Goal: Information Seeking & Learning: Check status

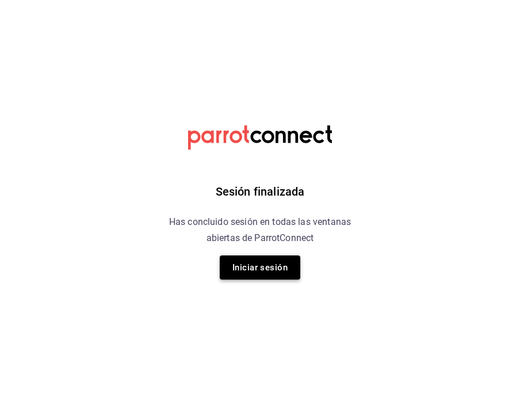
click at [249, 266] on button "Iniciar sesión" at bounding box center [260, 267] width 81 height 24
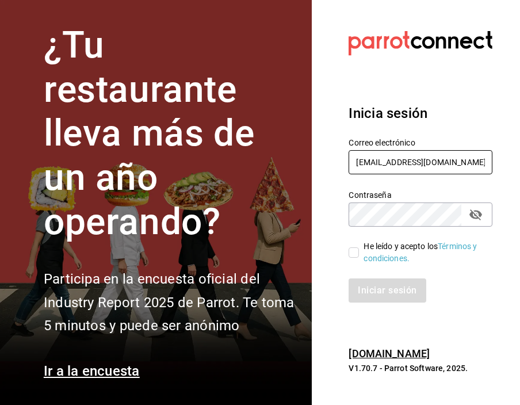
type input "[EMAIL_ADDRESS][DOMAIN_NAME]"
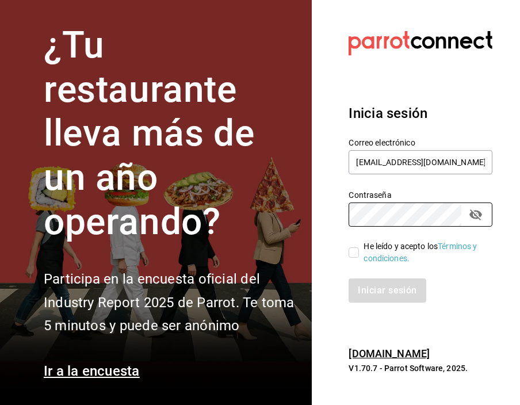
click at [353, 255] on input "He leído y acepto los Términos y condiciones." at bounding box center [354, 252] width 10 height 10
checkbox input "true"
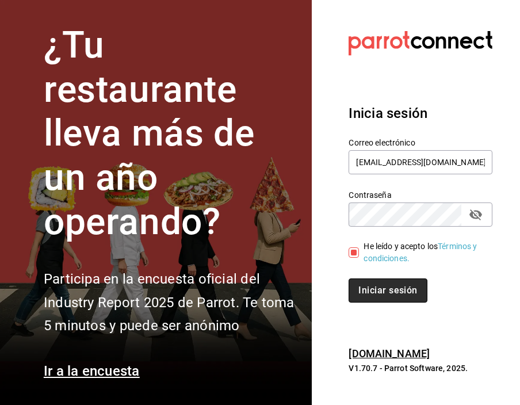
click at [371, 290] on button "Iniciar sesión" at bounding box center [388, 290] width 78 height 24
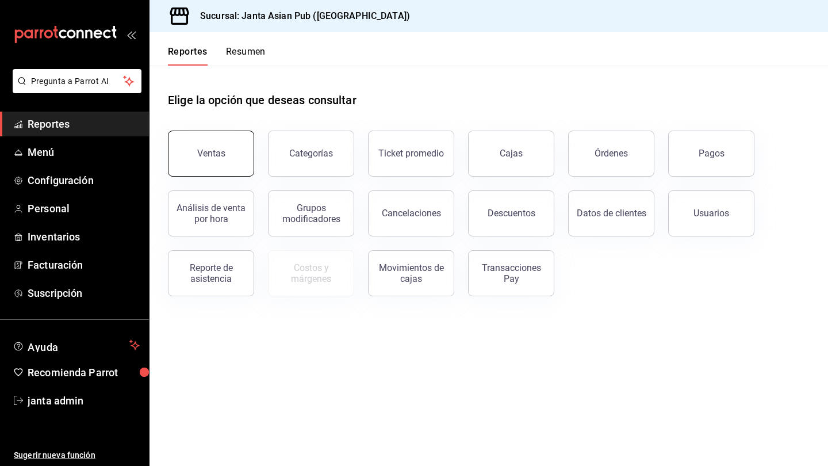
click at [221, 162] on button "Ventas" at bounding box center [211, 154] width 86 height 46
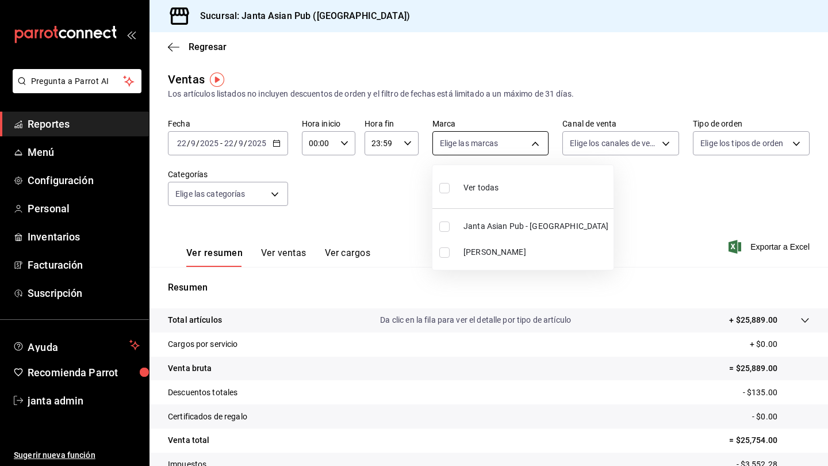
click at [519, 144] on body "Pregunta a Parrot AI Reportes Menú Configuración Personal Inventarios Facturaci…" at bounding box center [414, 233] width 828 height 466
click at [442, 227] on input "checkbox" at bounding box center [444, 226] width 10 height 10
checkbox input "true"
type input "1db30118-5670-46c3-9d09-b77bd7bb8fe6"
click at [519, 143] on div at bounding box center [414, 233] width 828 height 466
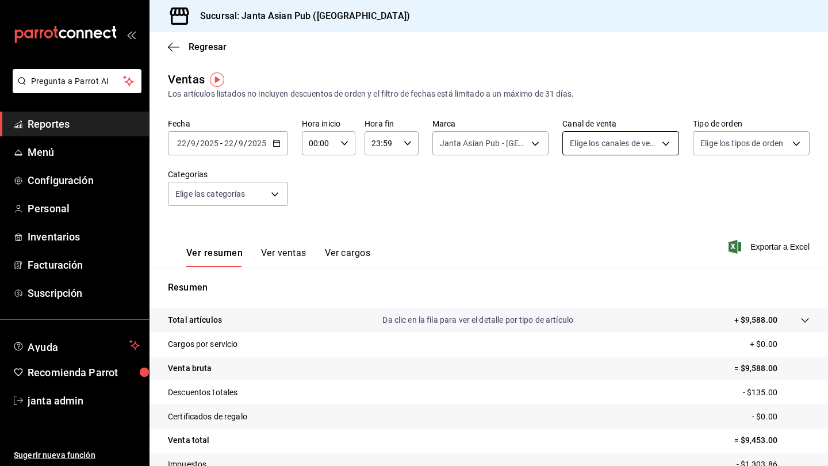
click at [519, 146] on body "Pregunta a Parrot AI Reportes Menú Configuración Personal Inventarios Facturaci…" at bounding box center [414, 233] width 828 height 466
click at [519, 188] on label at bounding box center [577, 187] width 15 height 17
click at [519, 188] on input "checkbox" at bounding box center [575, 188] width 10 height 10
checkbox input "false"
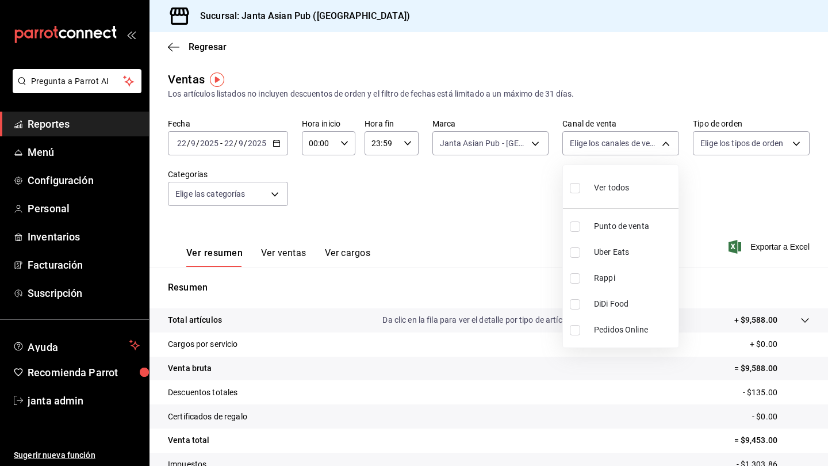
checkbox input "false"
click at [519, 186] on input "checkbox" at bounding box center [575, 188] width 10 height 10
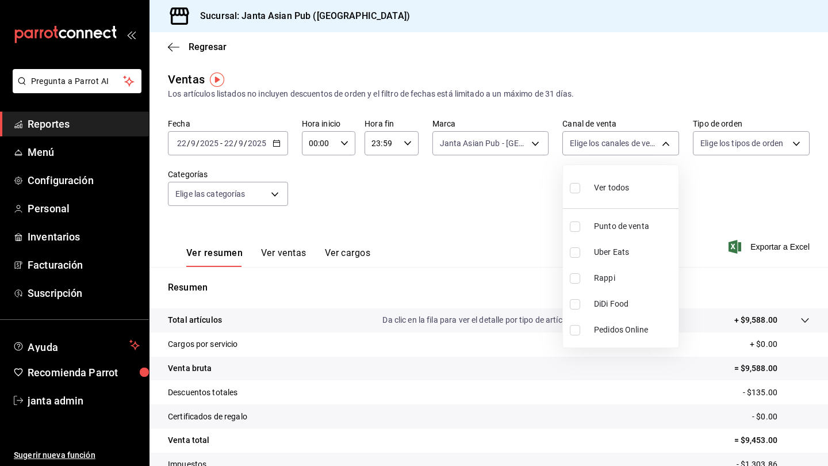
checkbox input "true"
type input "PARROT,UBER_EATS,RAPPI,DIDI_FOOD,ONLINE"
checkbox input "true"
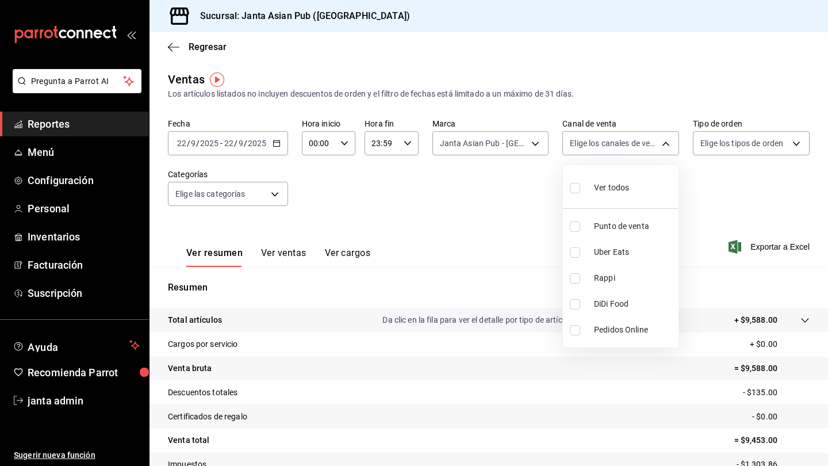
checkbox input "true"
click at [519, 141] on div at bounding box center [414, 233] width 828 height 466
click at [519, 144] on body "Pregunta a Parrot AI Reportes Menú Configuración Personal Inventarios Facturaci…" at bounding box center [414, 233] width 828 height 466
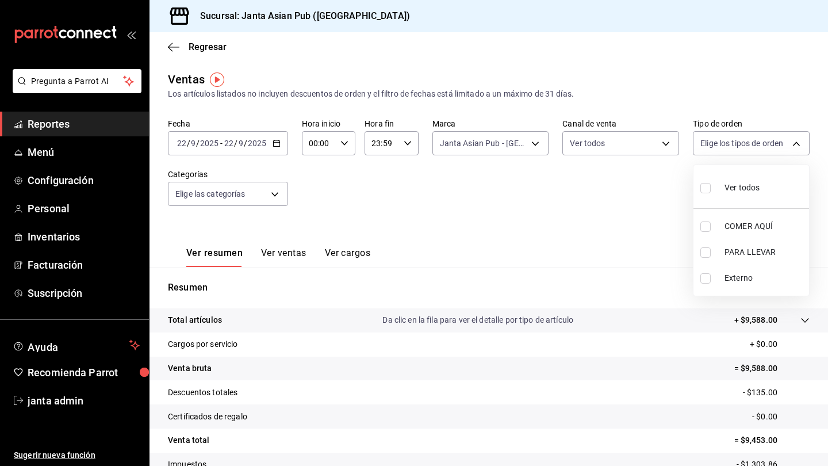
click at [519, 185] on input "checkbox" at bounding box center [706, 188] width 10 height 10
checkbox input "true"
type input "cecbe1d2-0685-4b91-9b18-30ed67a7ce8a,c7915639-2b54-4f57-83bf-29acfaaa6073,EXTER…"
checkbox input "true"
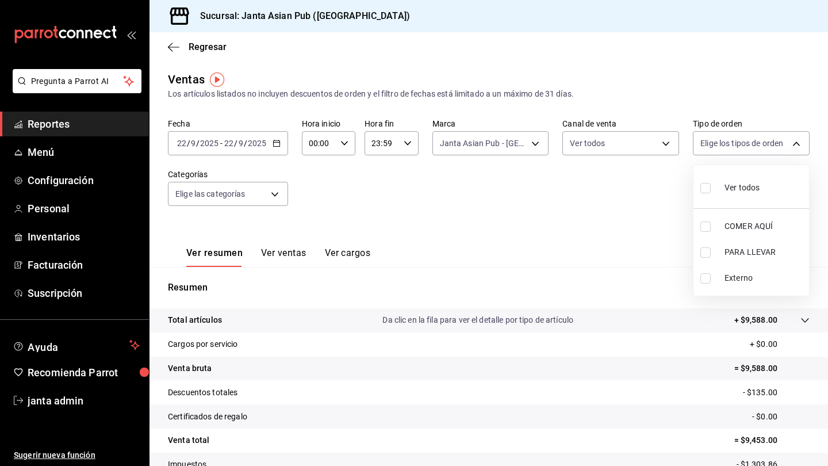
checkbox input "true"
click at [472, 215] on div at bounding box center [414, 233] width 828 height 466
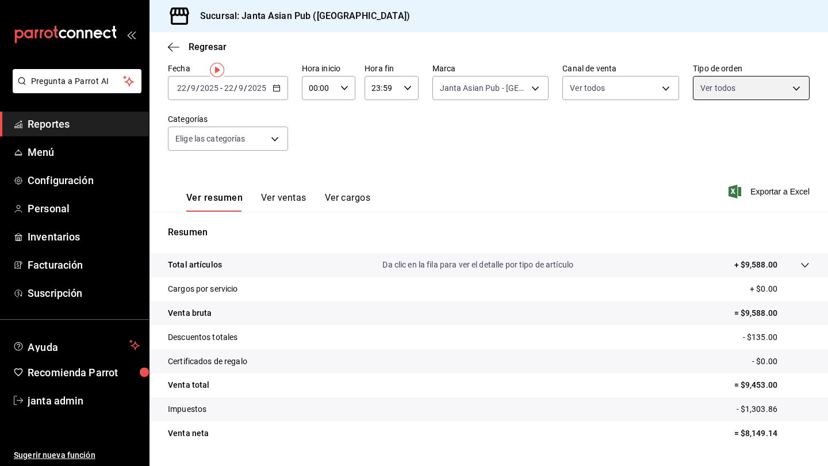
scroll to position [71, 0]
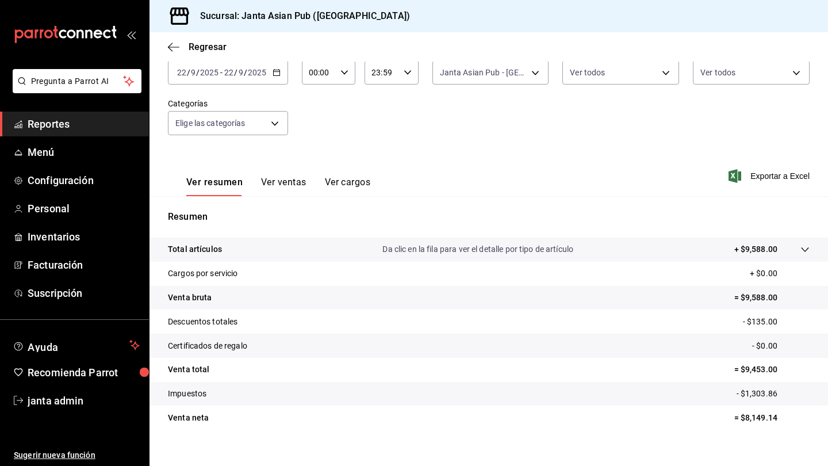
click at [296, 182] on button "Ver ventas" at bounding box center [283, 187] width 45 height 20
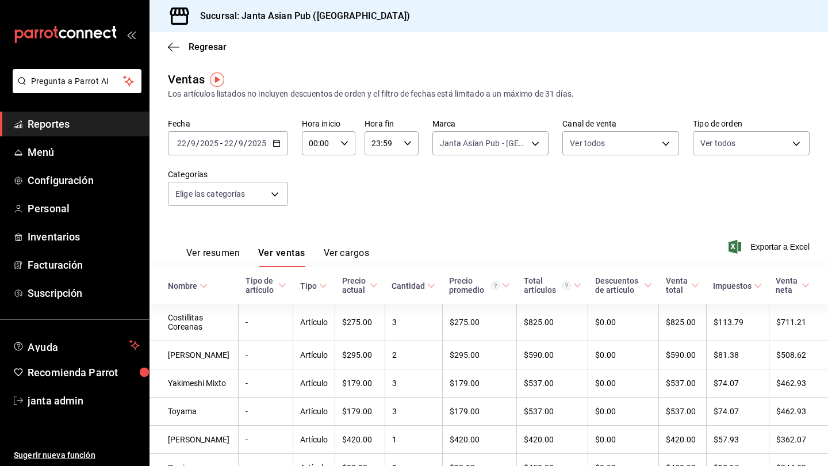
click at [347, 254] on button "Ver cargos" at bounding box center [347, 257] width 46 height 20
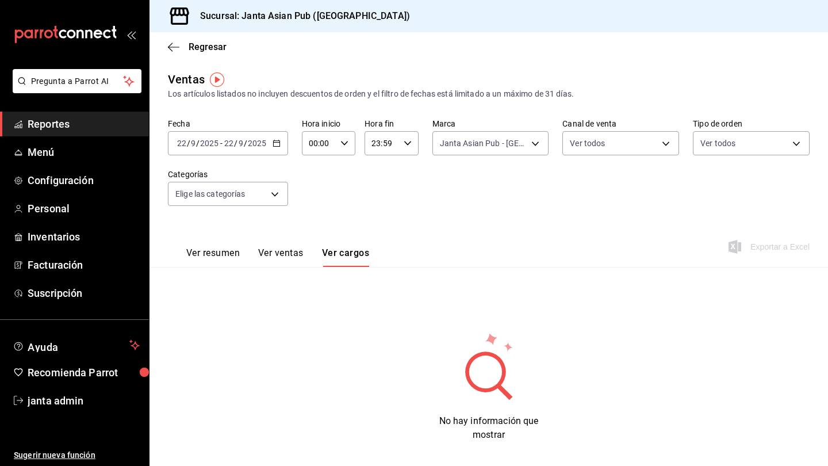
click at [228, 257] on button "Ver resumen" at bounding box center [212, 257] width 53 height 20
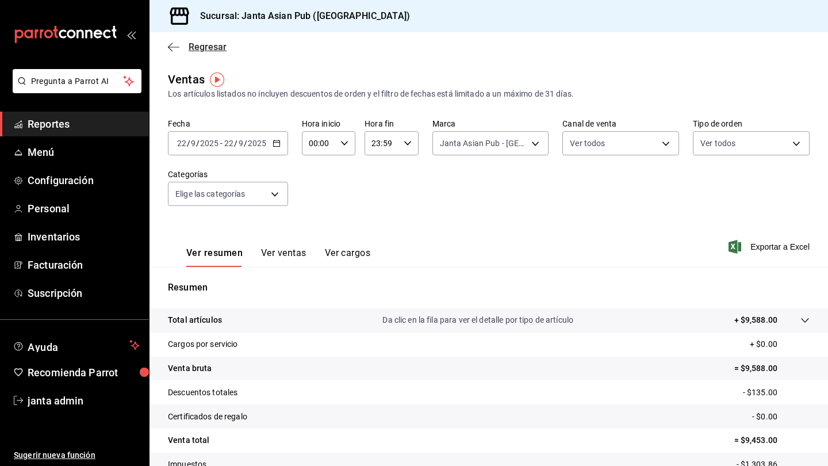
click at [198, 48] on span "Regresar" at bounding box center [208, 46] width 38 height 11
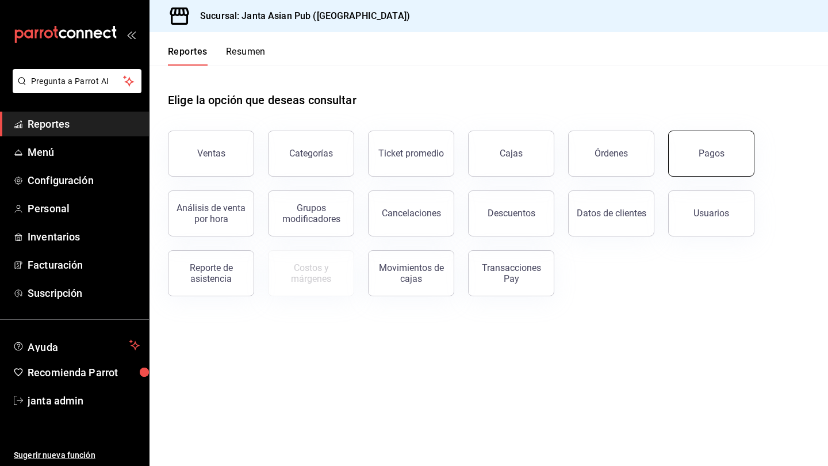
click at [519, 158] on button "Pagos" at bounding box center [711, 154] width 86 height 46
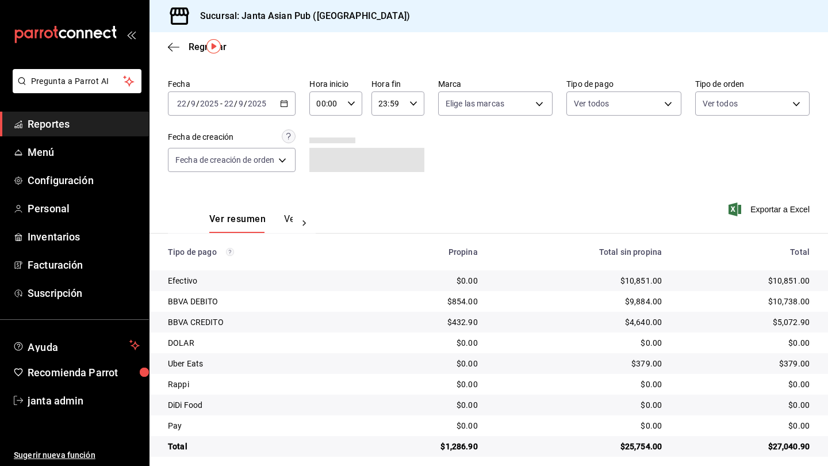
scroll to position [33, 0]
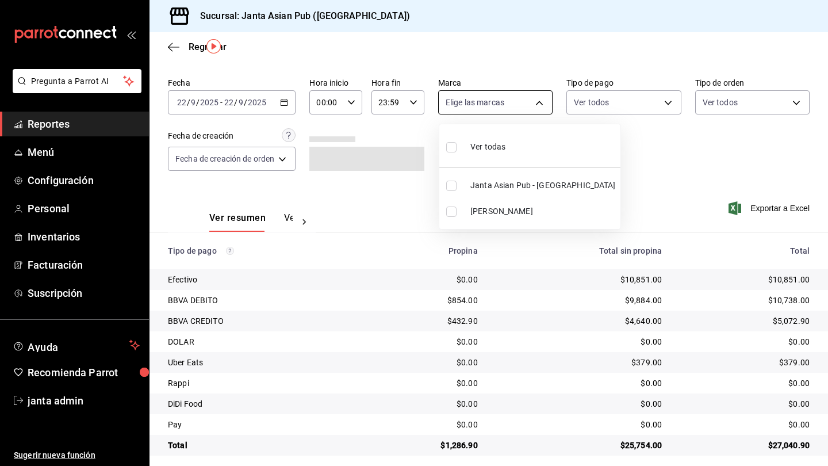
click at [519, 103] on body "Pregunta a Parrot AI Reportes Menú Configuración Personal Inventarios Facturaci…" at bounding box center [414, 233] width 828 height 466
click at [454, 186] on input "checkbox" at bounding box center [451, 186] width 10 height 10
checkbox input "true"
type input "1db30118-5670-46c3-9d09-b77bd7bb8fe6"
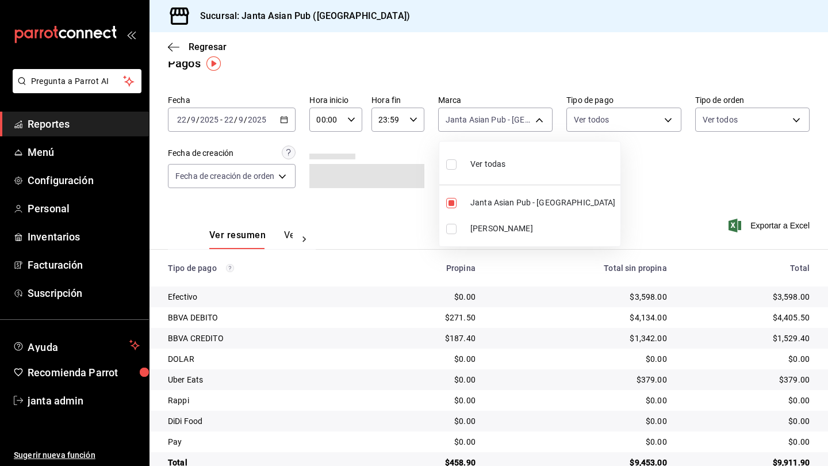
click at [519, 124] on div at bounding box center [414, 233] width 828 height 466
click at [519, 121] on body "Pregunta a Parrot AI Reportes Menú Configuración Personal Inventarios Facturaci…" at bounding box center [414, 233] width 828 height 466
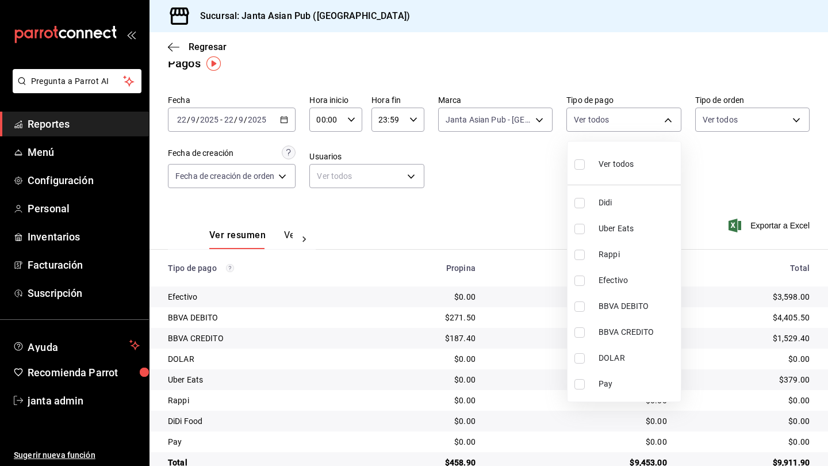
click at [519, 162] on input "checkbox" at bounding box center [580, 164] width 10 height 10
checkbox input "true"
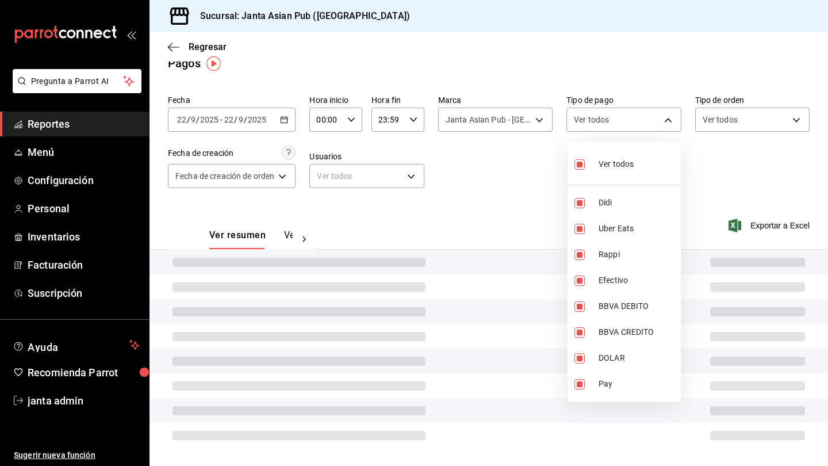
type input "b0e7d0ea-07a7-42e7-ac8d-3a75448cedc8,2585e2d5-3b1c-41dc-91be-ace4fd3f126e,8b514…"
checkbox input "true"
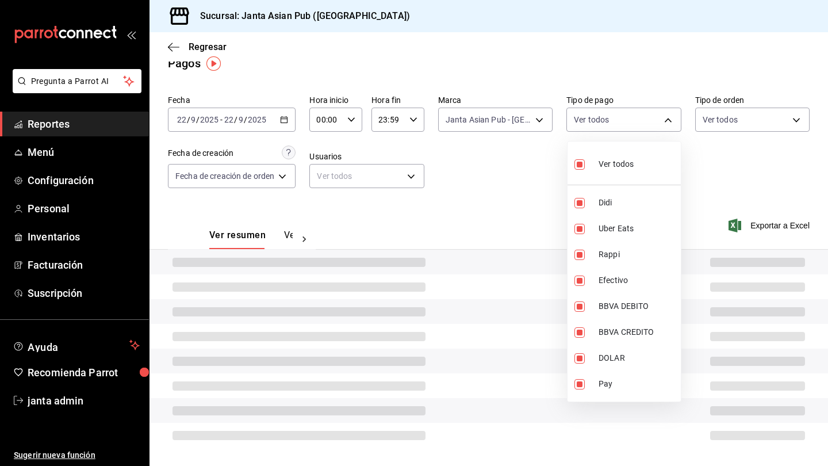
checkbox input "true"
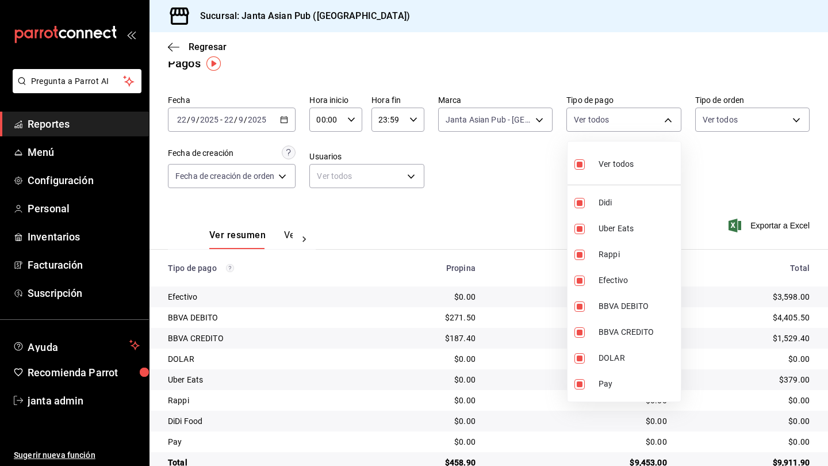
click at [519, 124] on div at bounding box center [414, 233] width 828 height 466
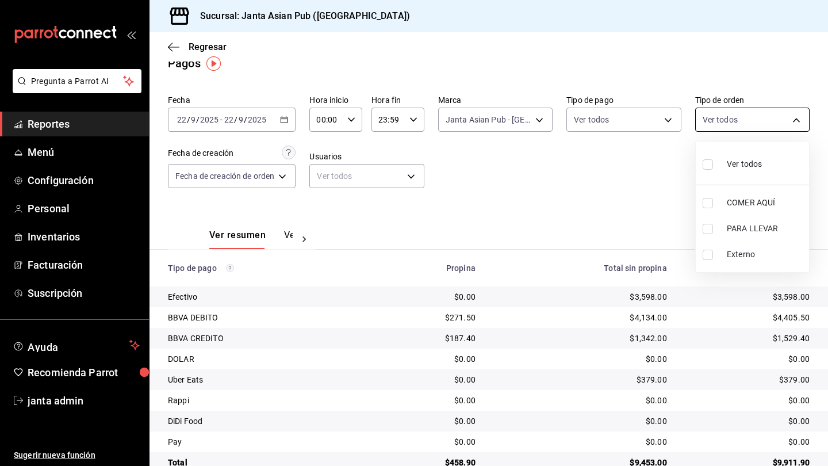
click at [519, 121] on body "Pregunta a Parrot AI Reportes Menú Configuración Personal Inventarios Facturaci…" at bounding box center [414, 233] width 828 height 466
click at [519, 164] on input "checkbox" at bounding box center [708, 164] width 10 height 10
checkbox input "true"
type input "cecbe1d2-0685-4b91-9b18-30ed67a7ce8a,c7915639-2b54-4f57-83bf-29acfaaa6073,EXTER…"
checkbox input "true"
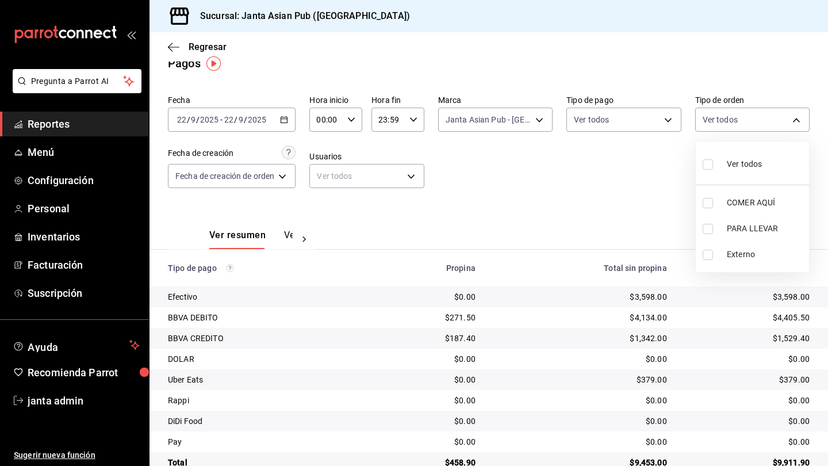
checkbox input "true"
click at [519, 196] on div at bounding box center [414, 233] width 828 height 466
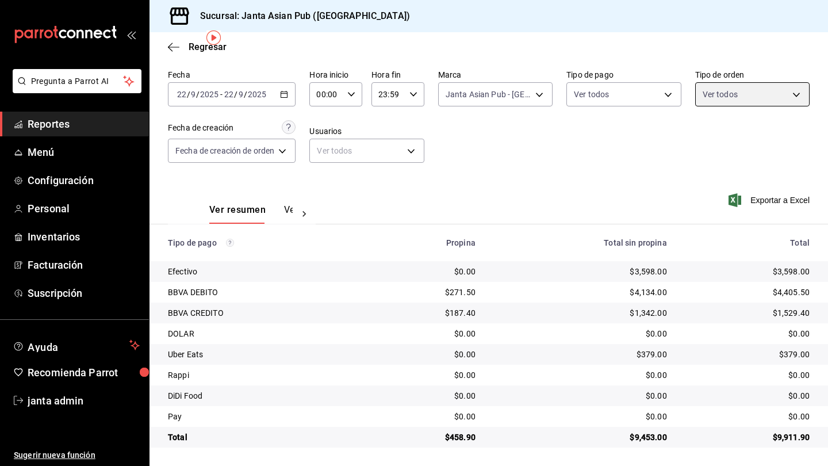
scroll to position [41, 0]
